Goal: Complete application form

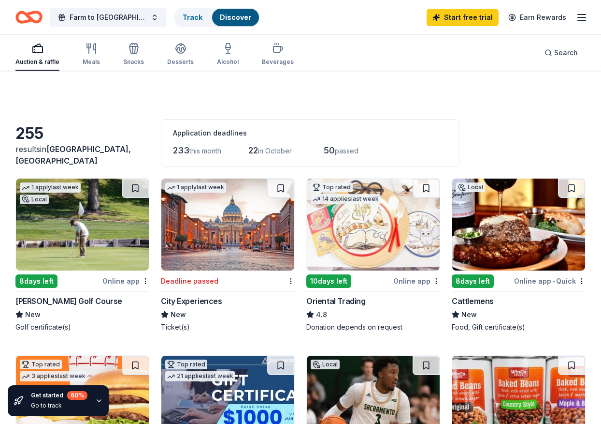
scroll to position [692, 0]
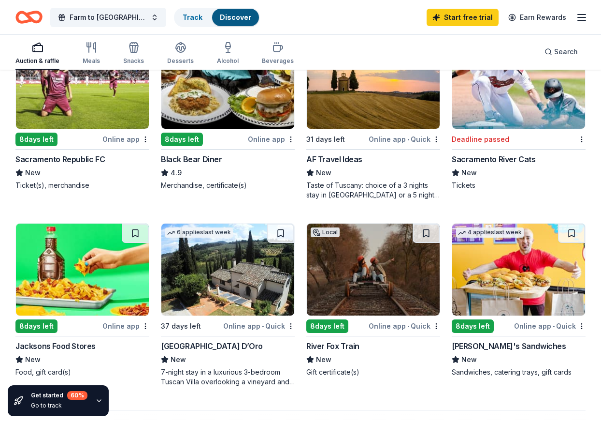
click at [329, 327] on div "8 days left" at bounding box center [328, 326] width 42 height 14
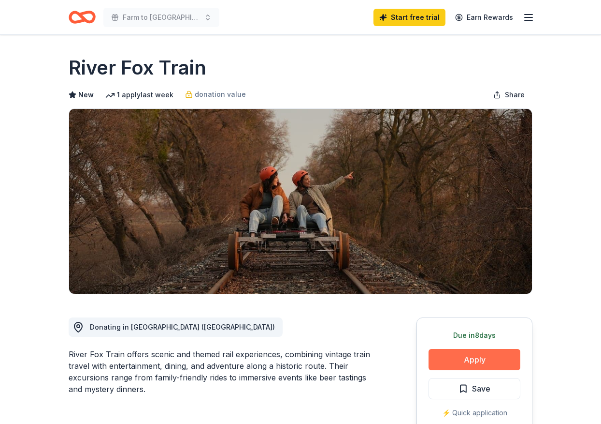
click at [470, 364] on button "Apply" at bounding box center [475, 359] width 92 height 21
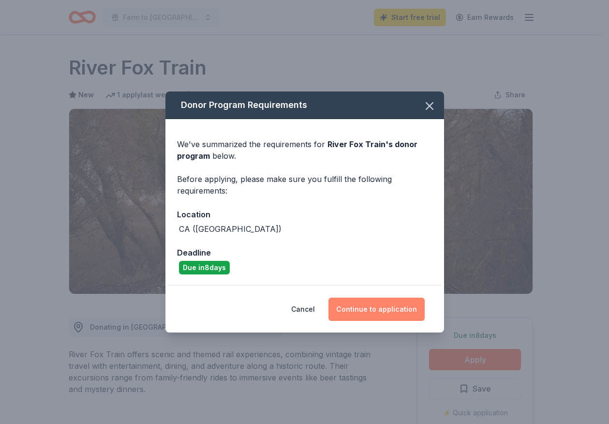
click at [391, 309] on button "Continue to application" at bounding box center [376, 308] width 96 height 23
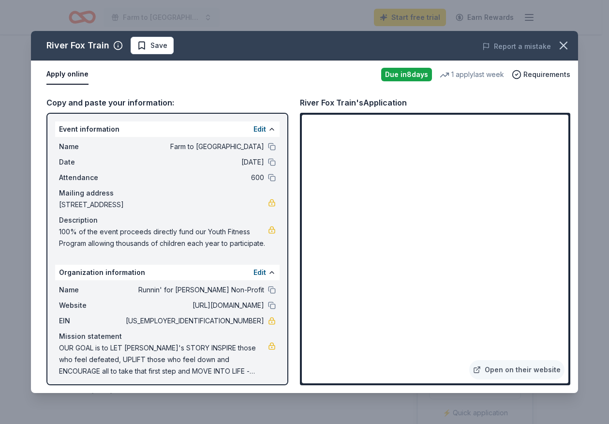
click at [67, 74] on button "Apply online" at bounding box center [67, 74] width 42 height 20
click at [61, 76] on button "Apply online" at bounding box center [67, 74] width 42 height 20
click at [67, 79] on button "Apply online" at bounding box center [67, 74] width 42 height 20
click at [522, 369] on link "Open on their website" at bounding box center [516, 369] width 95 height 19
